Goal: Task Accomplishment & Management: Use online tool/utility

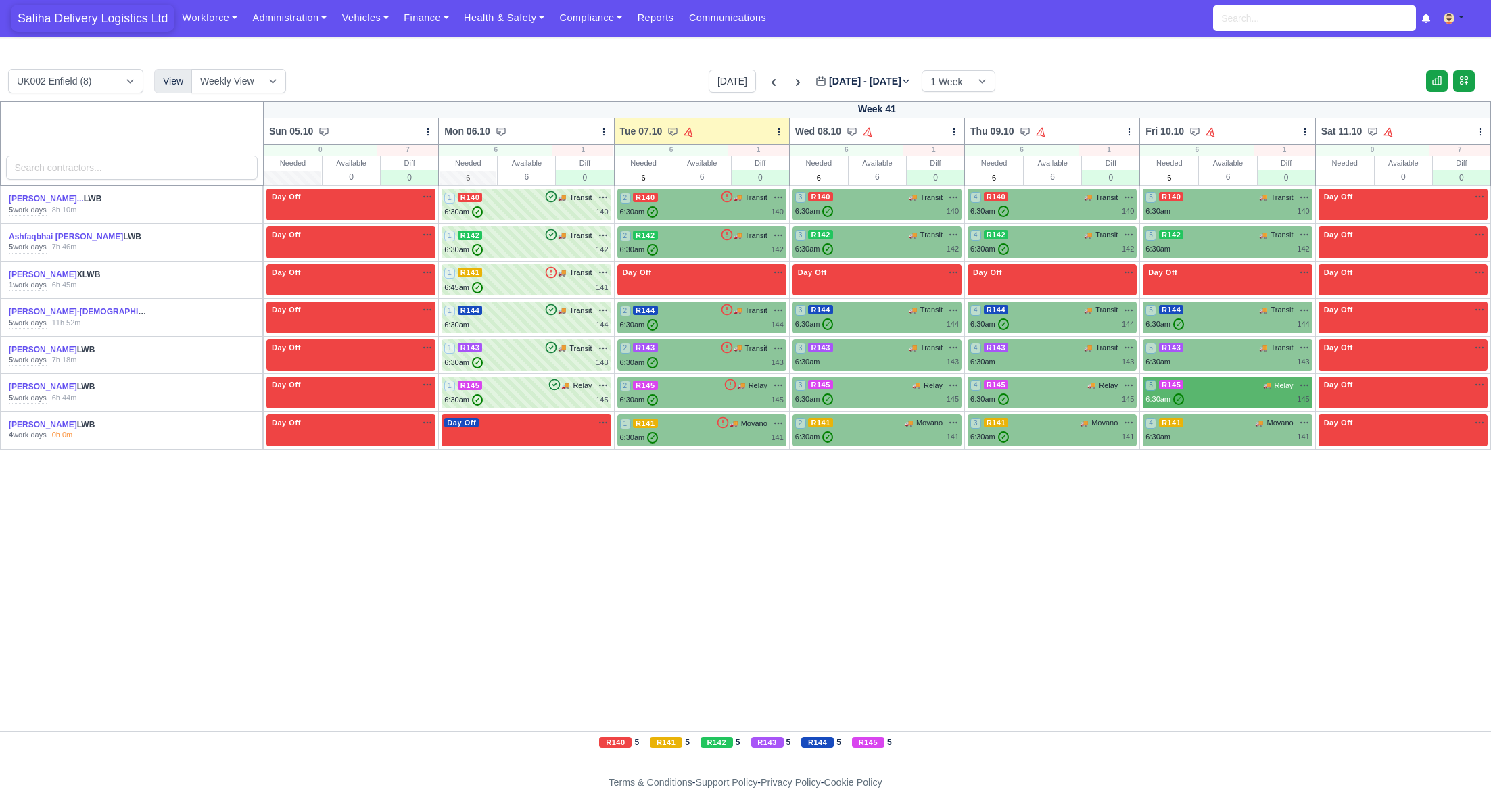
click at [97, 15] on span "Saliha Delivery Logistics Ltd" at bounding box center [93, 18] width 164 height 27
click at [366, 21] on link "Vehicles" at bounding box center [365, 18] width 62 height 27
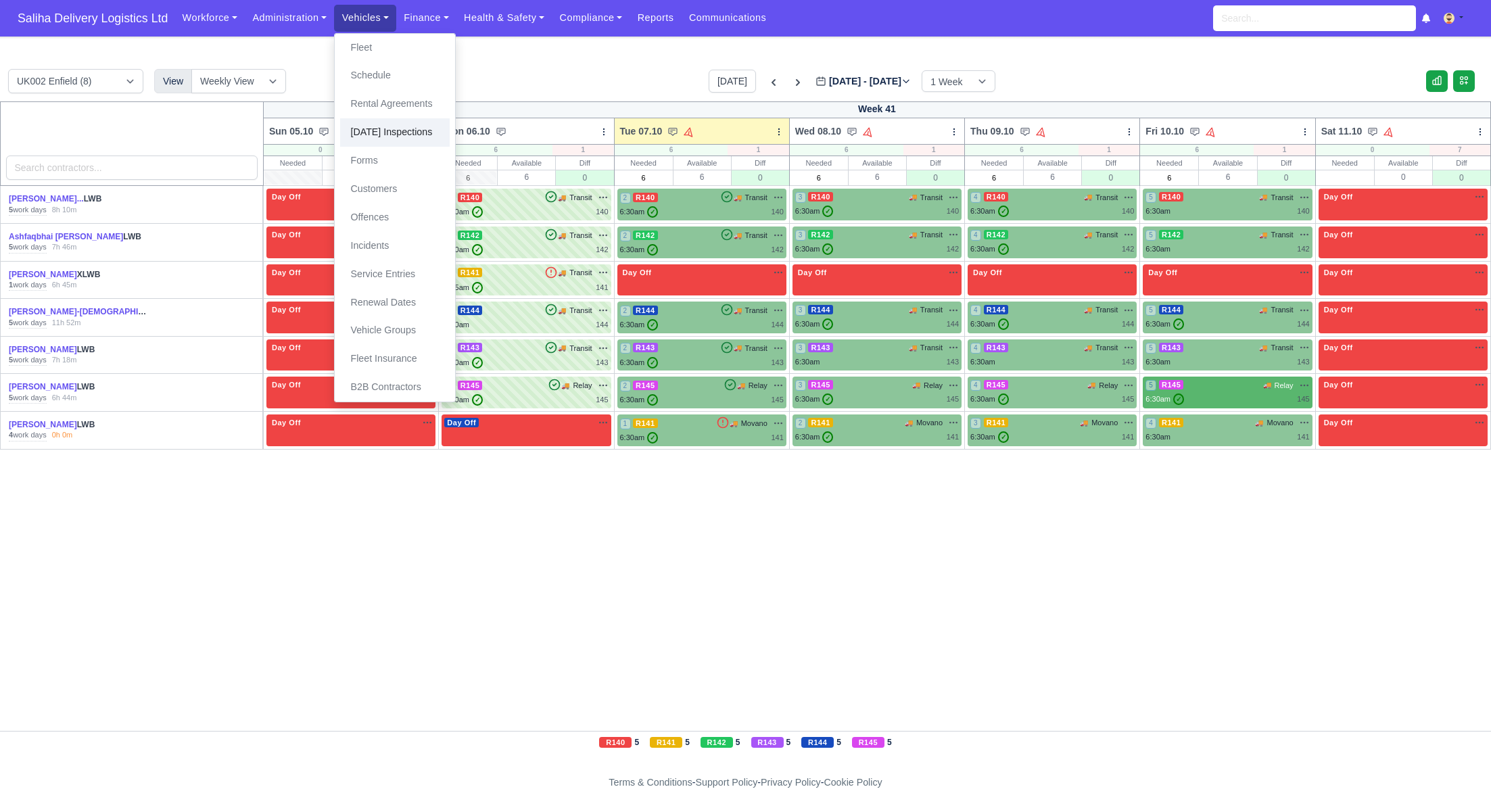
click at [389, 128] on link "[DATE] Inspections" at bounding box center [395, 133] width 110 height 28
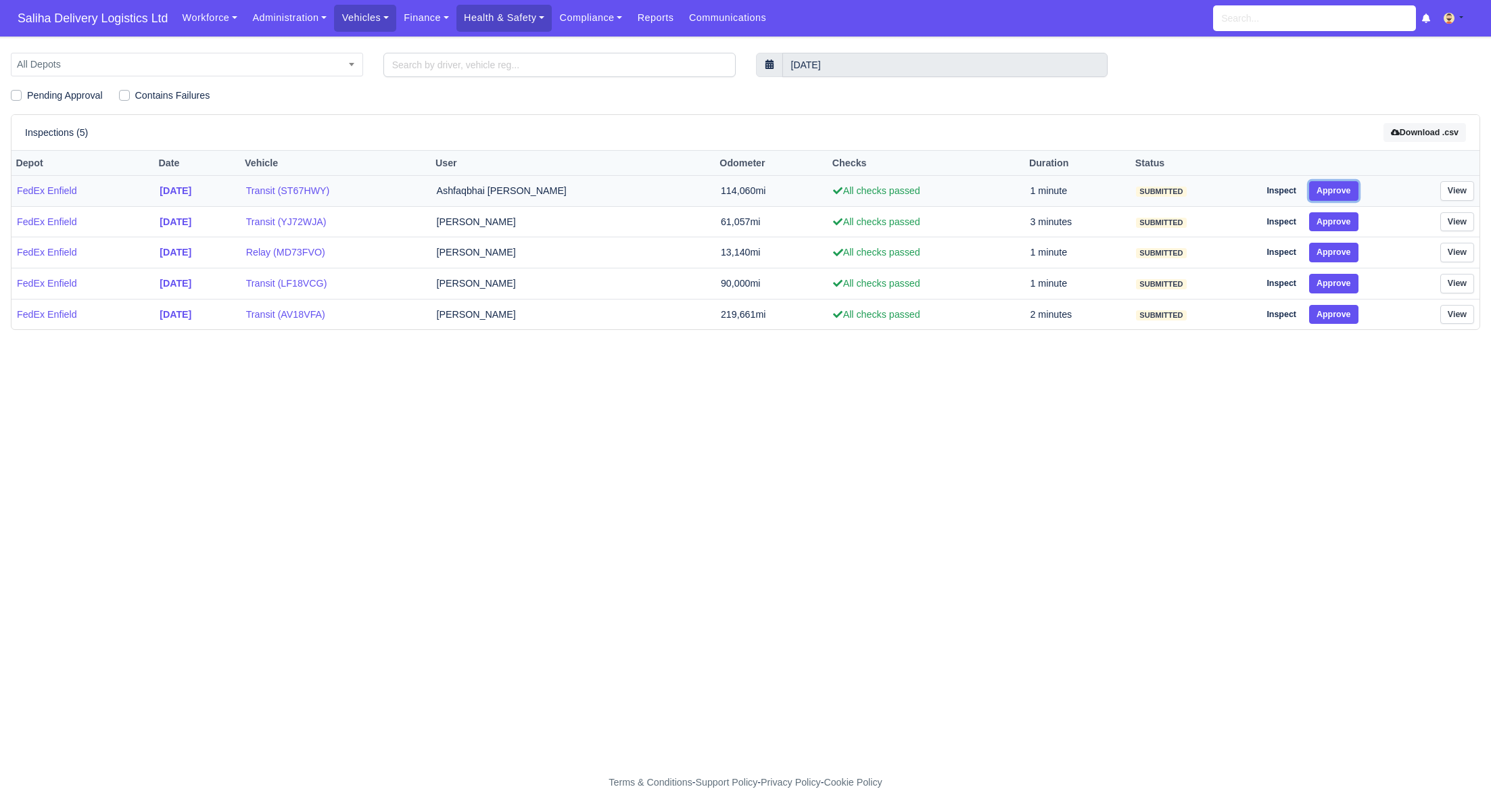
click at [1348, 191] on button "Approve" at bounding box center [1333, 191] width 49 height 20
drag, startPoint x: 1341, startPoint y: 219, endPoint x: 1340, endPoint y: 234, distance: 15.0
click at [1340, 223] on button "Approve" at bounding box center [1333, 222] width 49 height 20
click at [1339, 241] on td "Inspect Approve" at bounding box center [1322, 252] width 135 height 31
click at [1340, 254] on button "Approve" at bounding box center [1333, 253] width 49 height 20
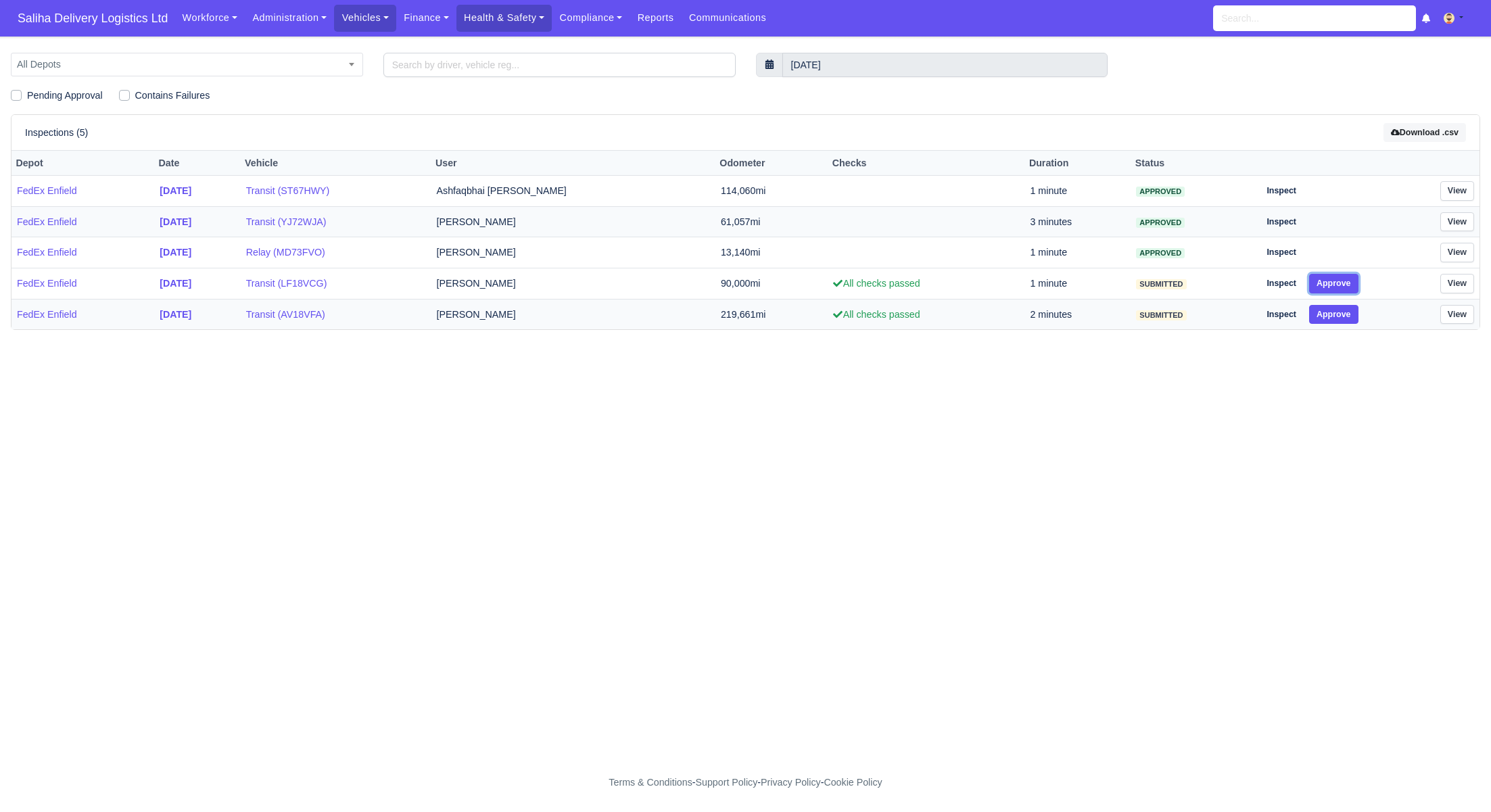
drag, startPoint x: 1340, startPoint y: 284, endPoint x: 1335, endPoint y: 305, distance: 21.6
click at [1340, 288] on button "Approve" at bounding box center [1333, 283] width 49 height 20
click at [1333, 310] on button "Approve" at bounding box center [1333, 314] width 49 height 20
